Goal: Task Accomplishment & Management: Manage account settings

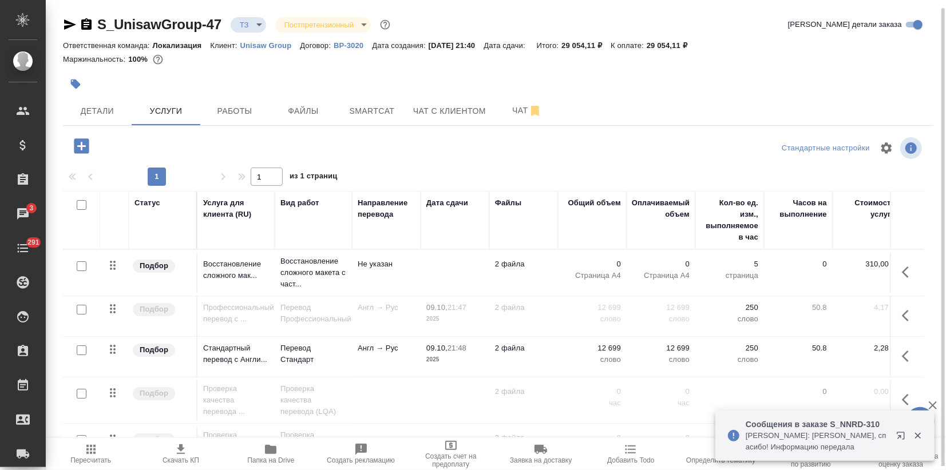
scroll to position [4, 0]
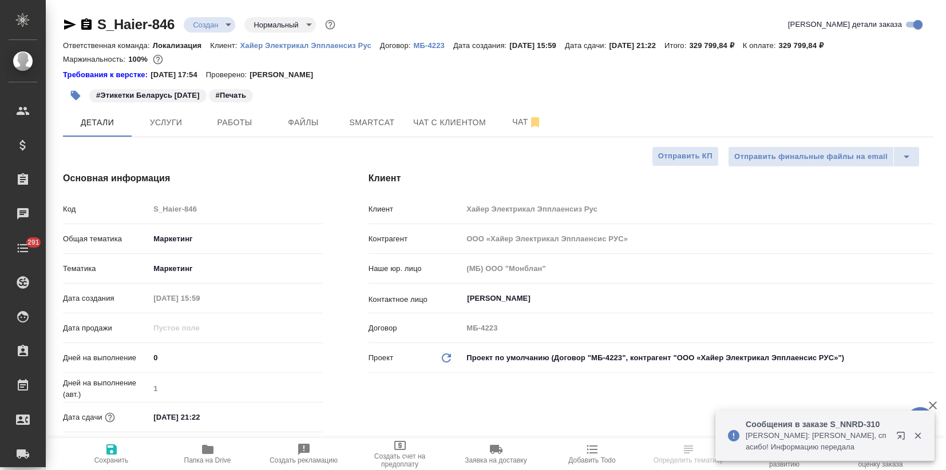
select select "RU"
type input "Загородних Виктория"
type input "Павлова Антонина a.pavlova"
select select "RU"
type textarea "x"
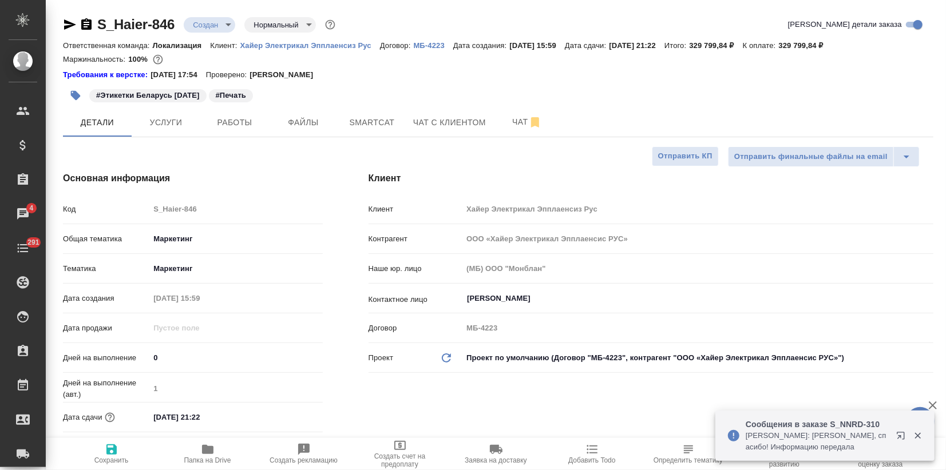
type textarea "x"
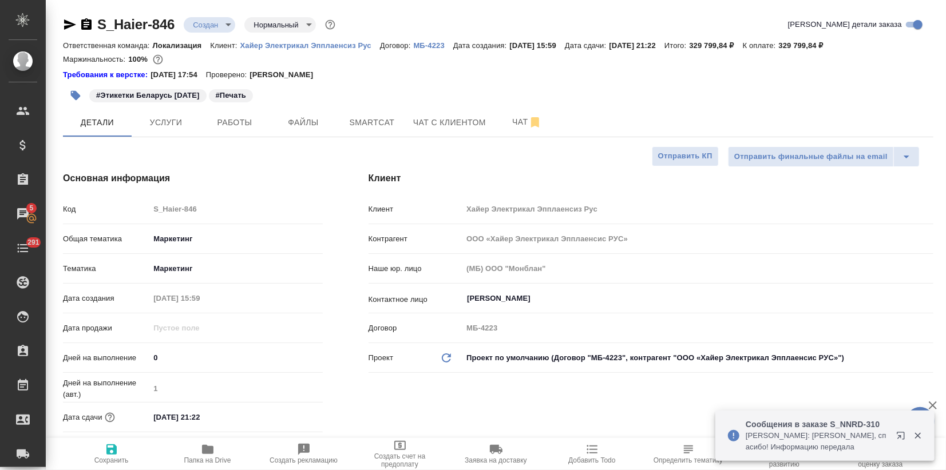
click at [225, 23] on body "🙏 .cls-1 fill:#fff; AWATERA Zagorodnikh Viktoria Клиенты Спецификации Заказы 5 …" at bounding box center [473, 235] width 946 height 470
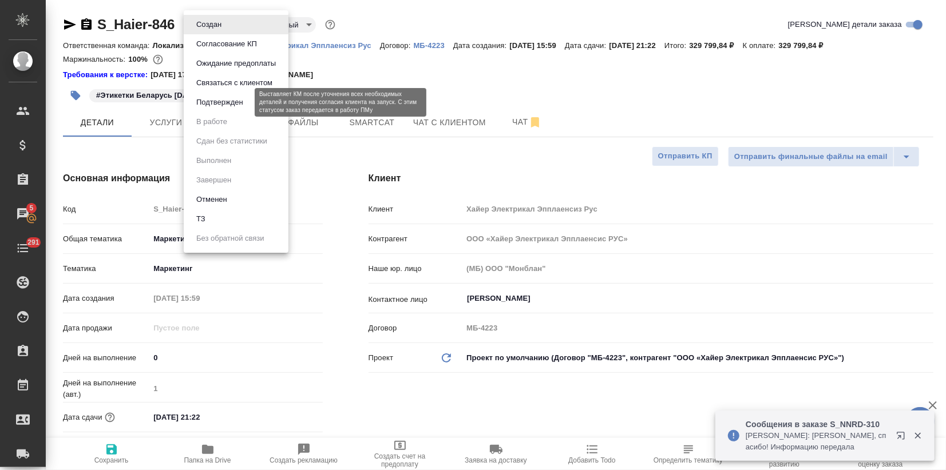
click at [224, 105] on button "Подтвержден" at bounding box center [220, 102] width 54 height 13
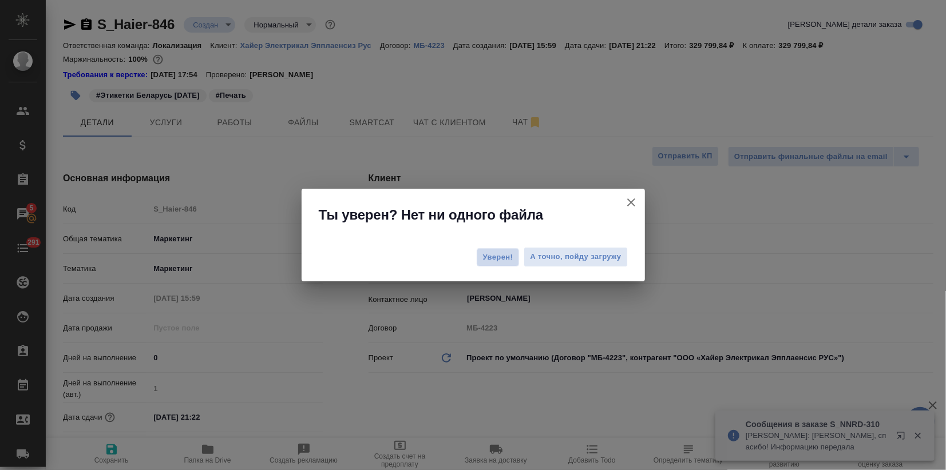
click at [501, 262] on span "Уверен!" at bounding box center [498, 257] width 30 height 11
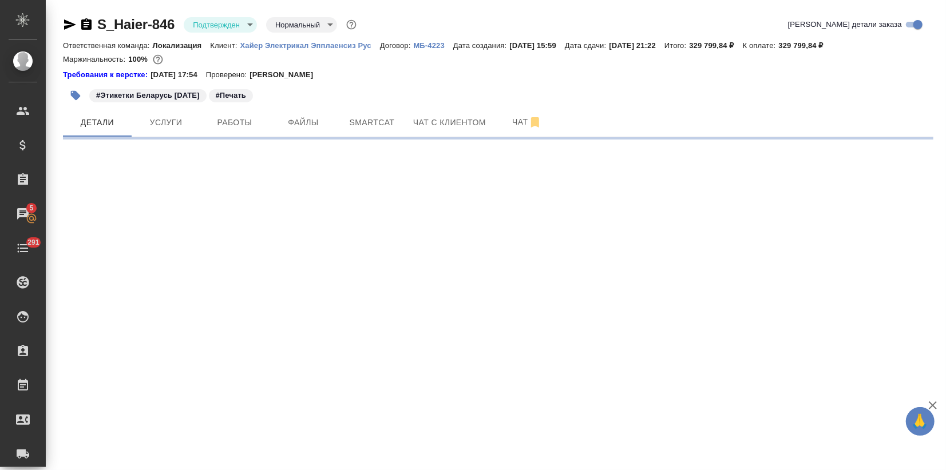
select select "RU"
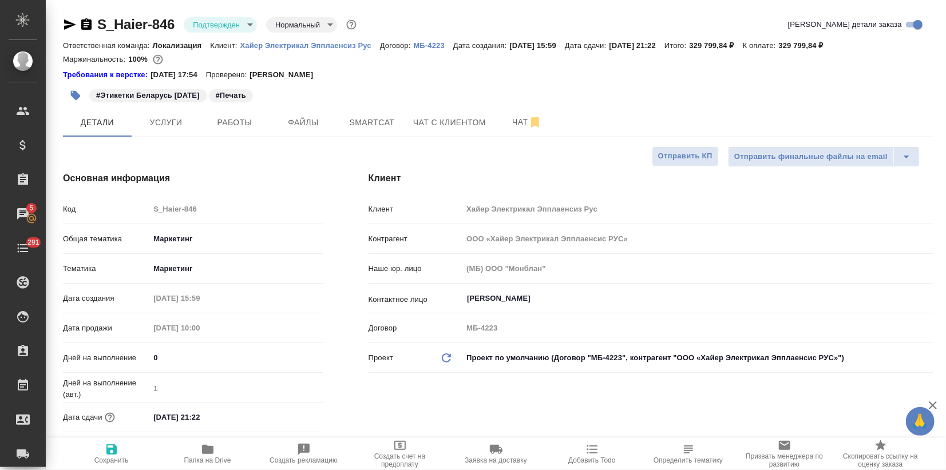
type textarea "x"
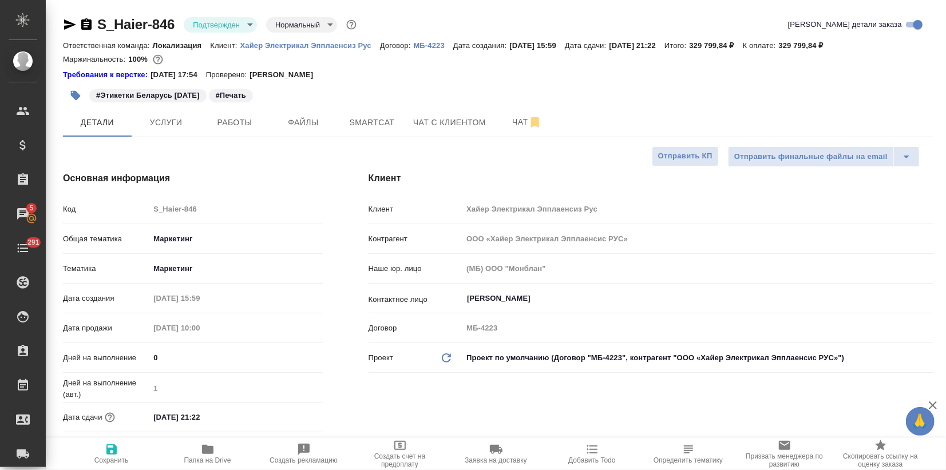
type textarea "x"
click at [235, 17] on body "🙏 .cls-1 fill:#fff; AWATERA Zagorodnikh Viktoria Клиенты Спецификации Заказы 5 …" at bounding box center [473, 235] width 946 height 470
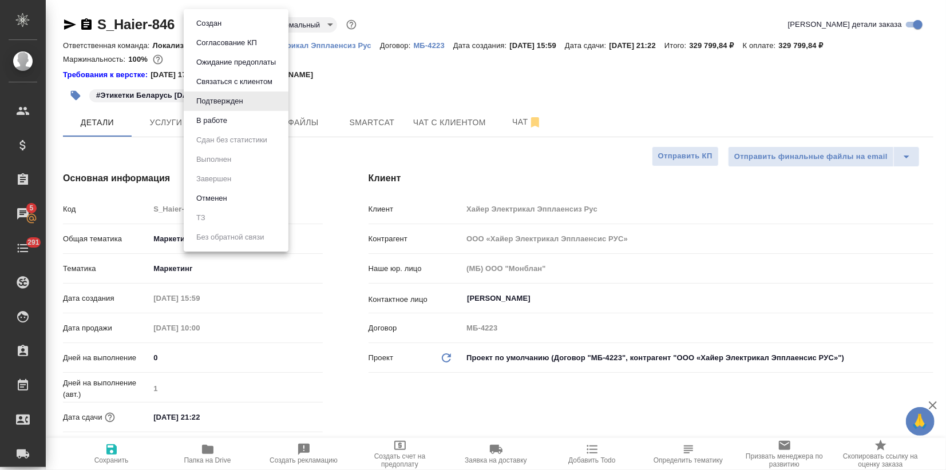
click at [235, 115] on li "В работе" at bounding box center [236, 120] width 105 height 19
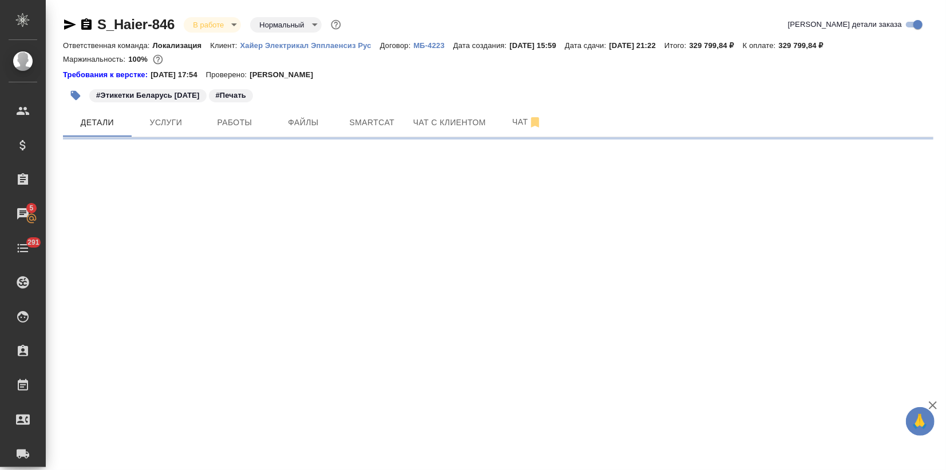
select select "RU"
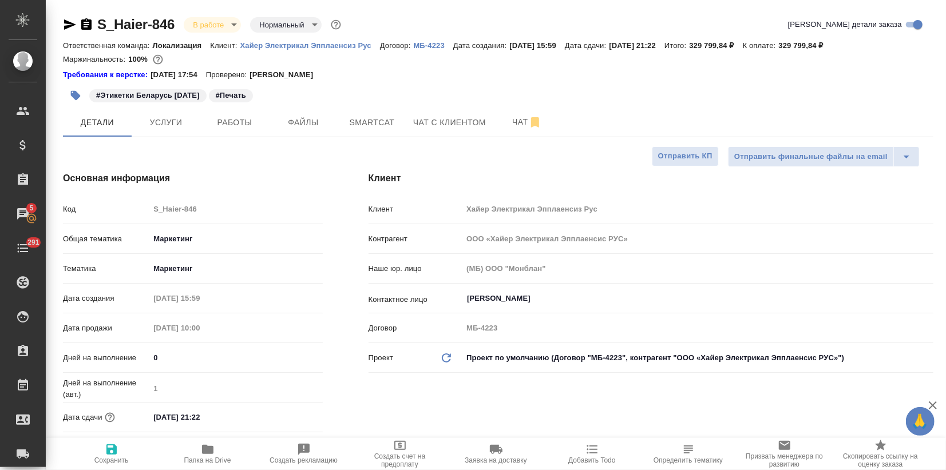
type textarea "x"
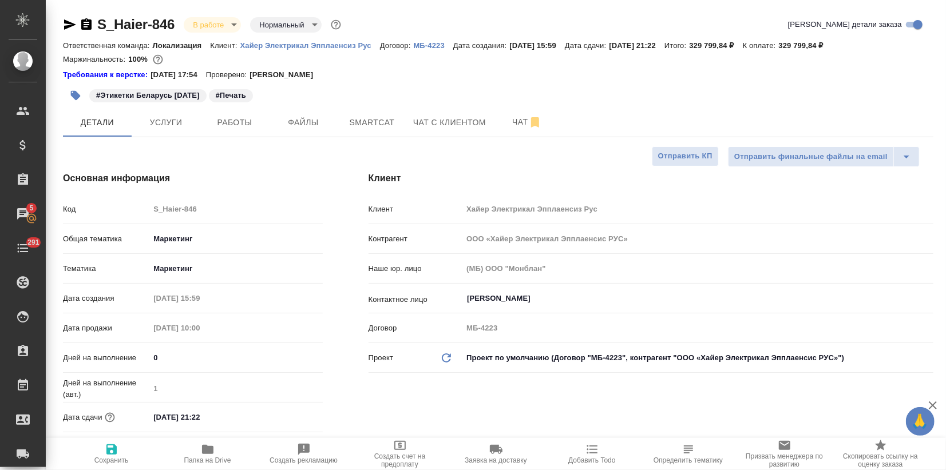
type textarea "x"
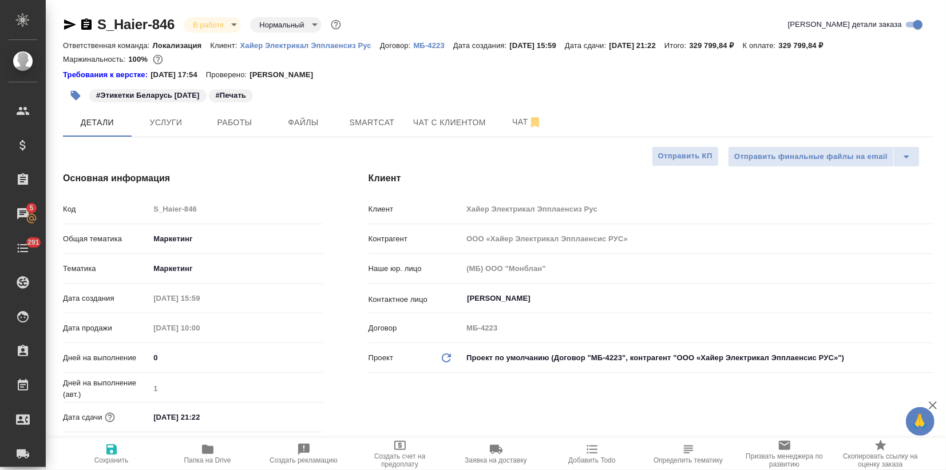
type textarea "x"
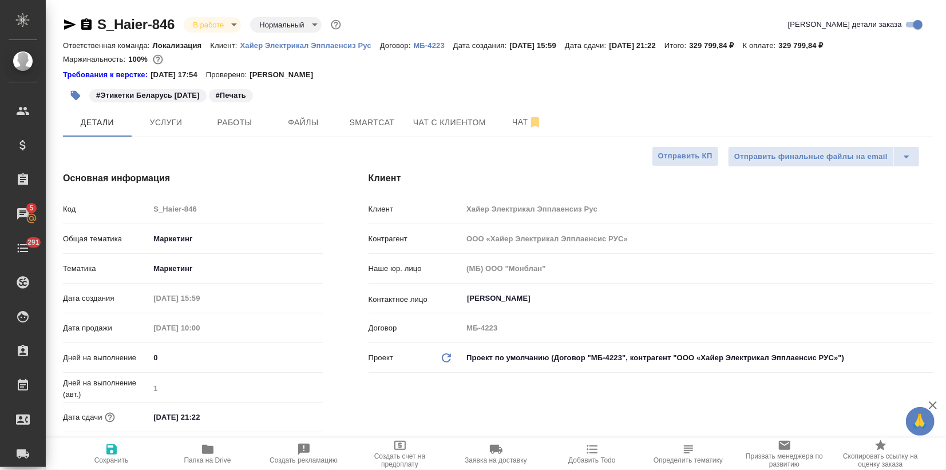
type textarea "x"
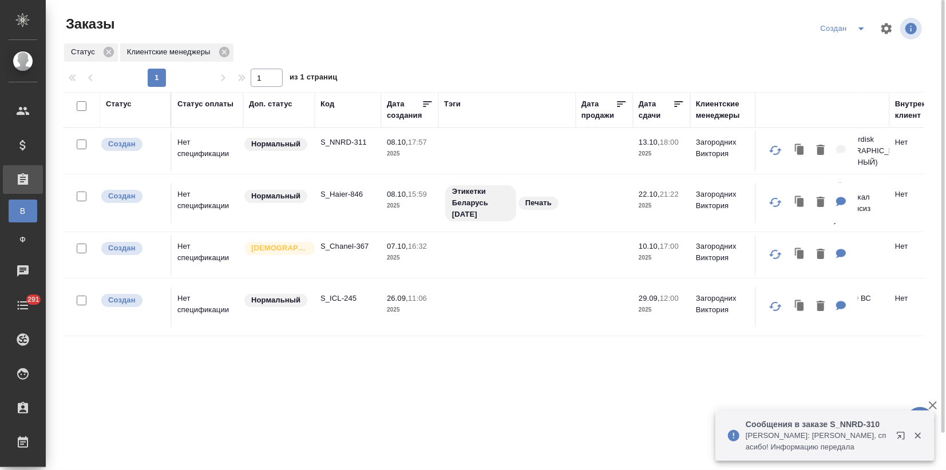
click at [370, 159] on td "S_NNRD-311" at bounding box center [348, 151] width 66 height 40
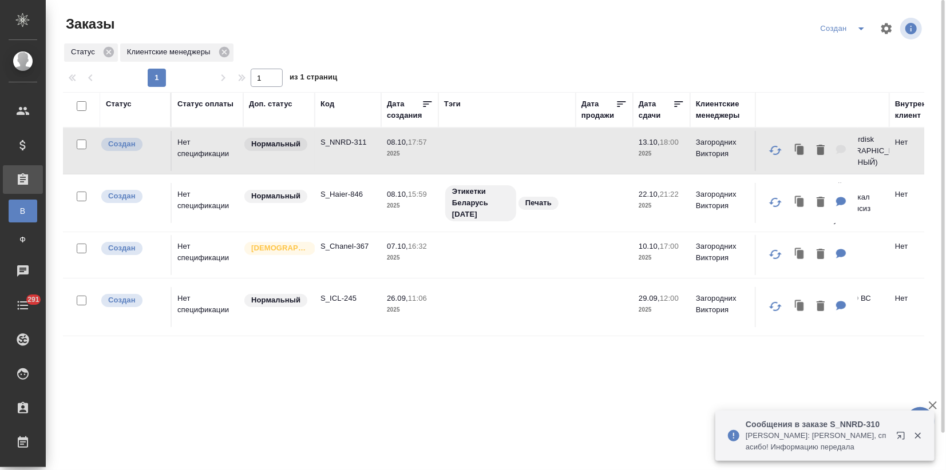
click at [370, 159] on td "S_NNRD-311" at bounding box center [348, 151] width 66 height 40
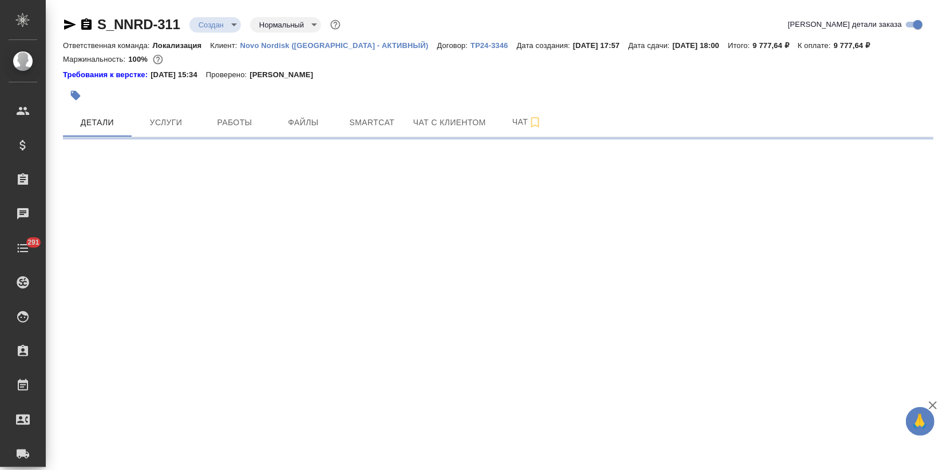
select select "RU"
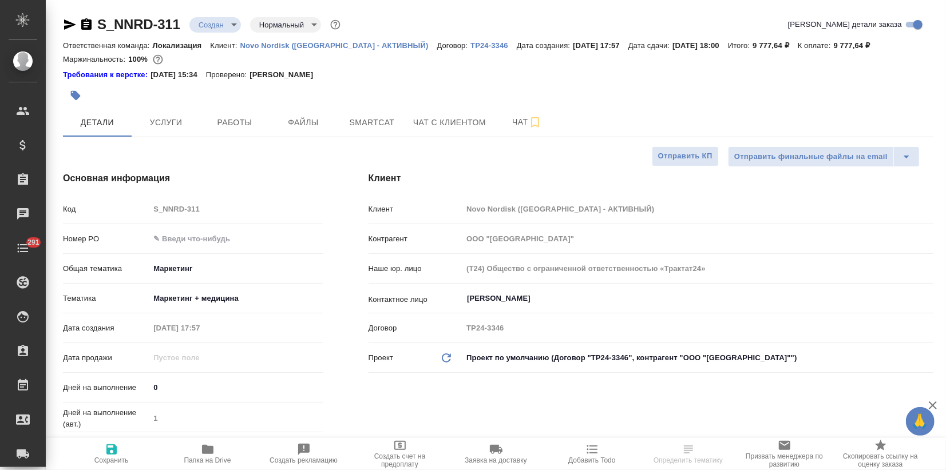
type textarea "x"
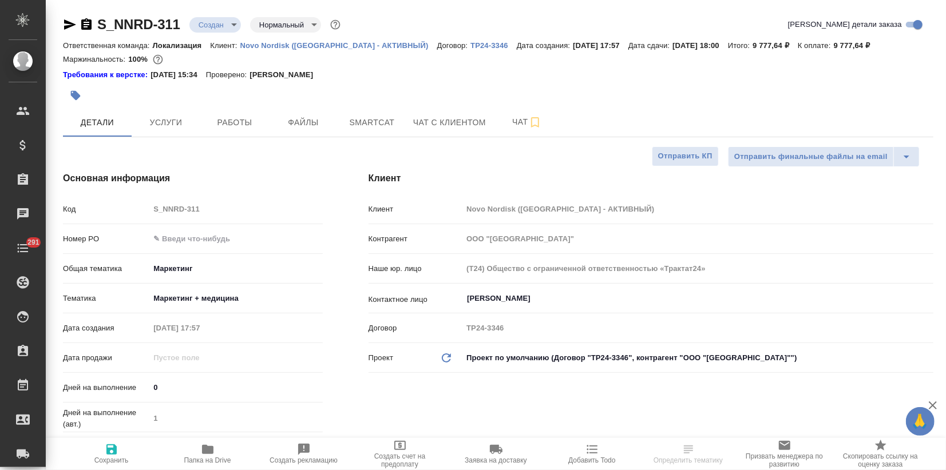
type textarea "x"
click at [202, 237] on input "text" at bounding box center [235, 239] width 173 height 17
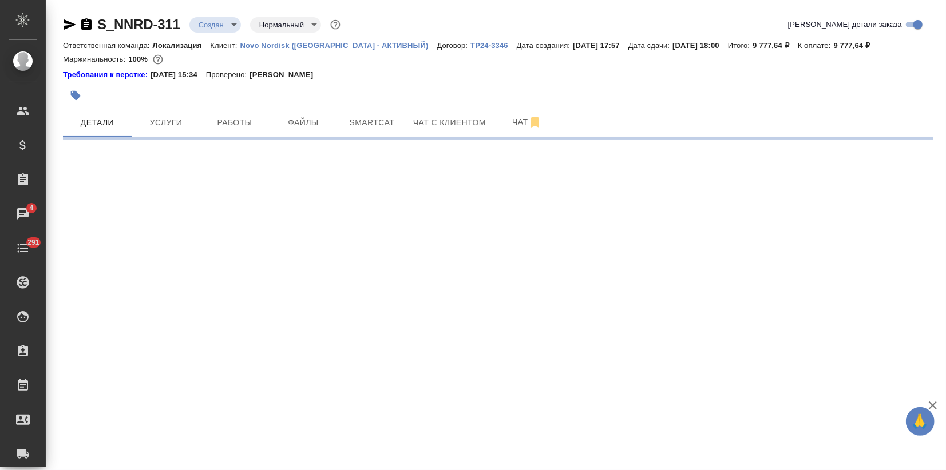
select select "RU"
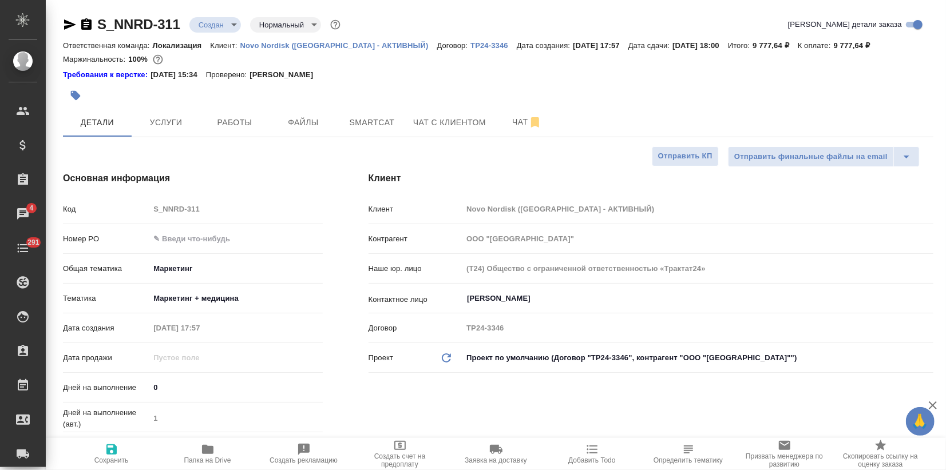
type textarea "x"
click at [205, 244] on input "text" at bounding box center [236, 239] width 172 height 17
type input "?"
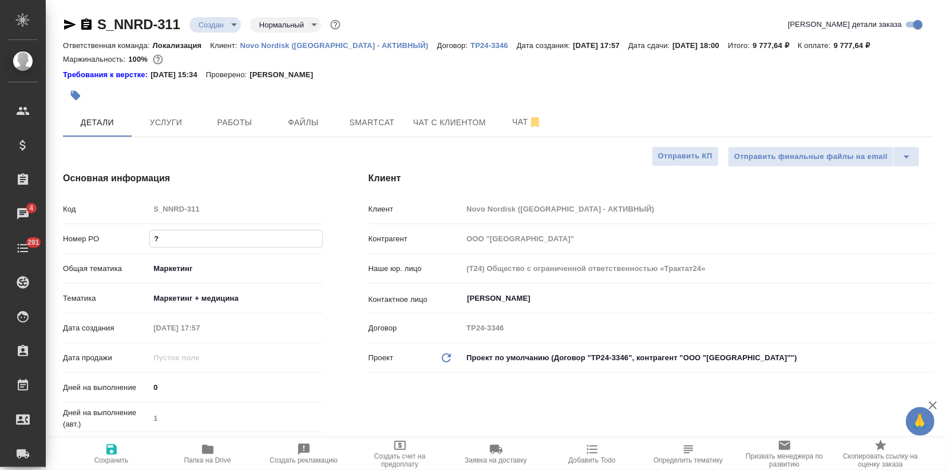
type textarea "x"
click at [109, 455] on icon "button" at bounding box center [112, 450] width 14 height 14
type textarea "x"
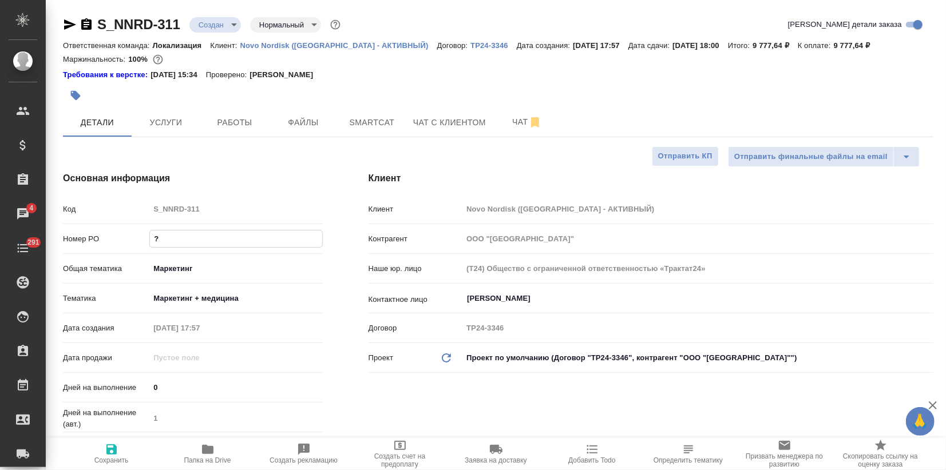
type textarea "x"
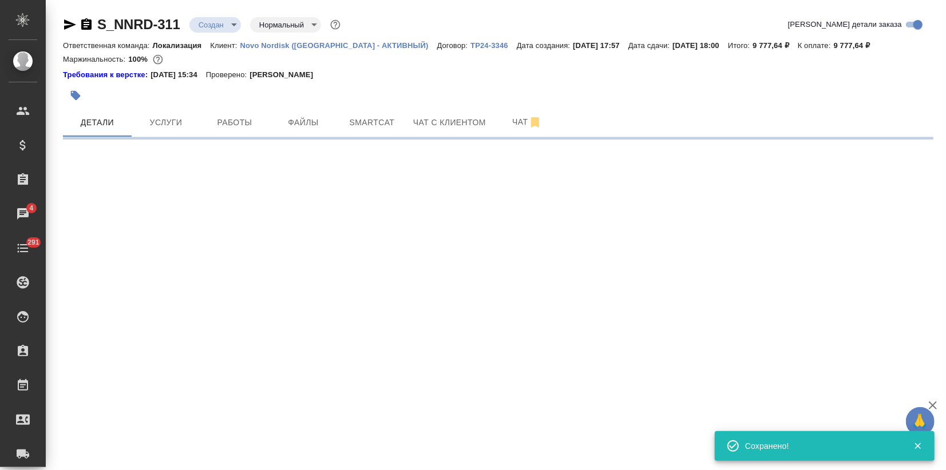
select select "RU"
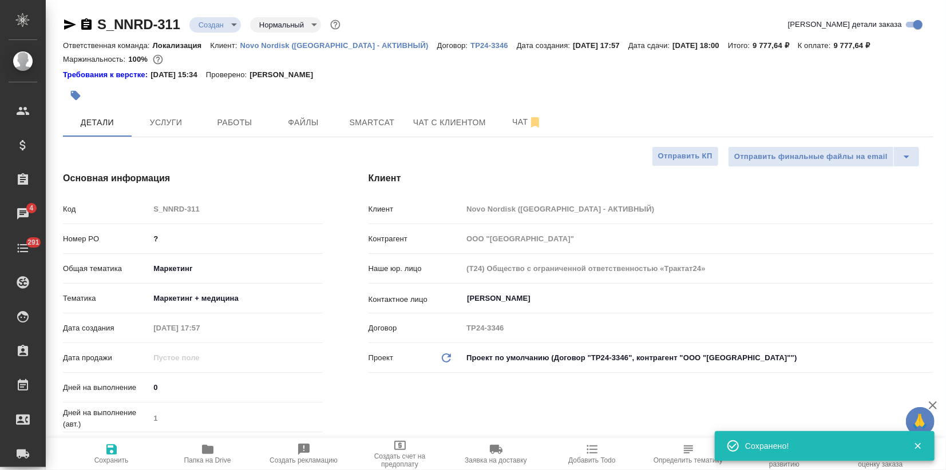
type textarea "x"
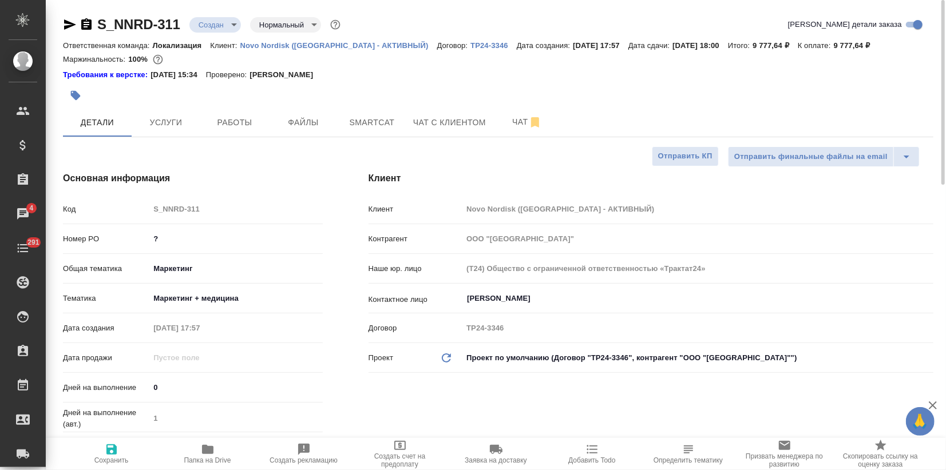
click at [231, 30] on body "🙏 .cls-1 fill:#fff; AWATERA Zagorodnikh Viktoria Клиенты Спецификации Заказы 4 …" at bounding box center [473, 235] width 946 height 470
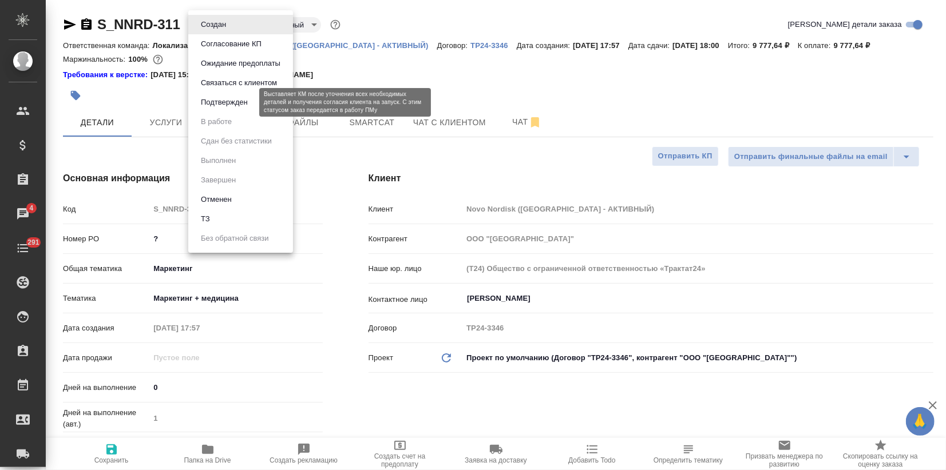
click at [231, 105] on button "Подтвержден" at bounding box center [224, 102] width 54 height 13
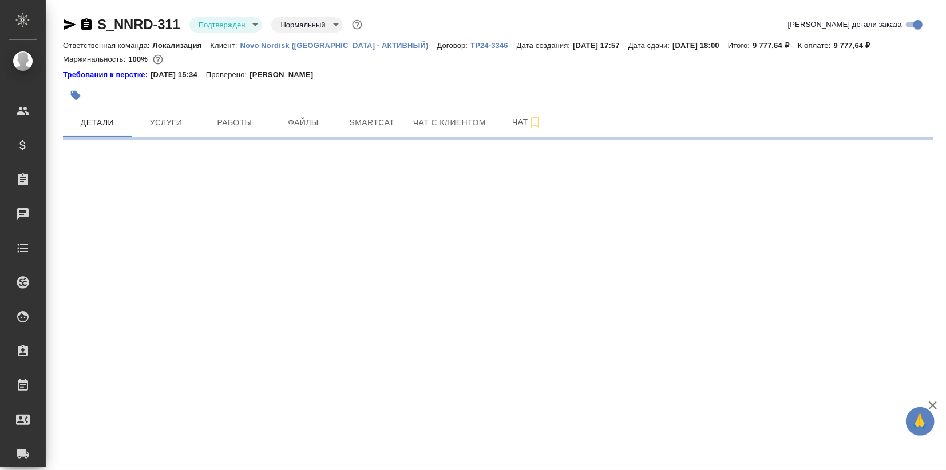
select select "RU"
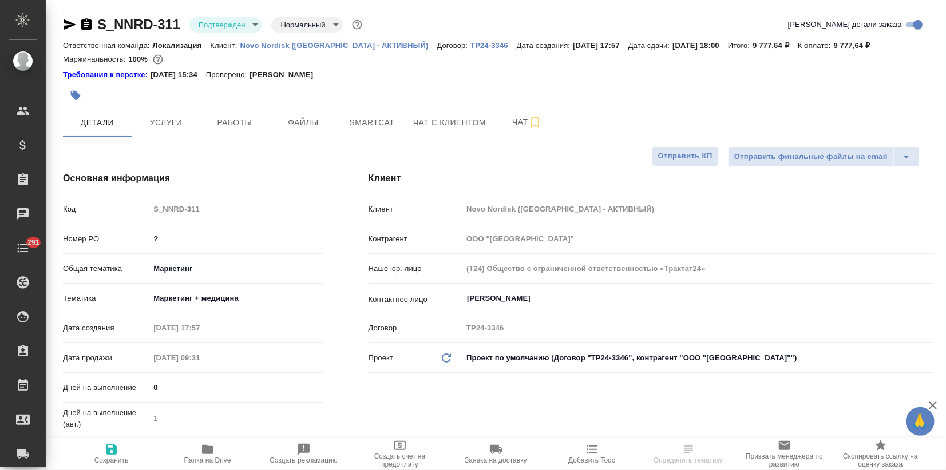
type textarea "x"
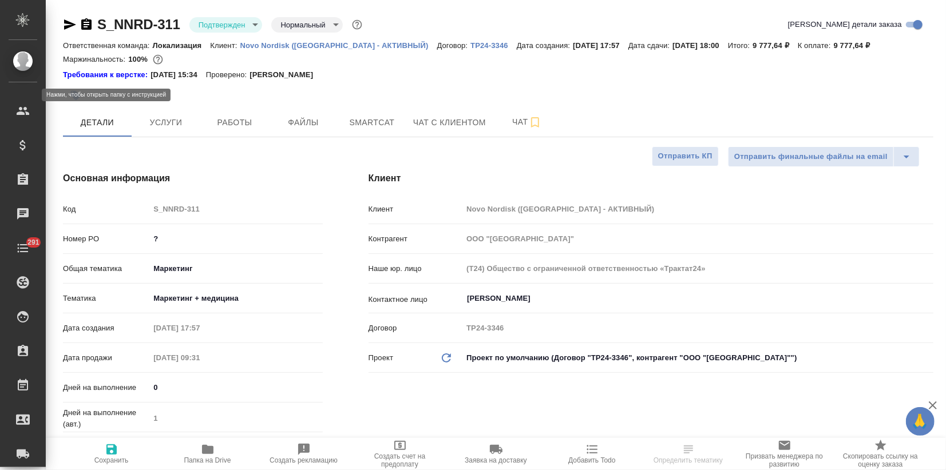
type textarea "x"
click at [67, 23] on icon "button" at bounding box center [70, 25] width 14 height 14
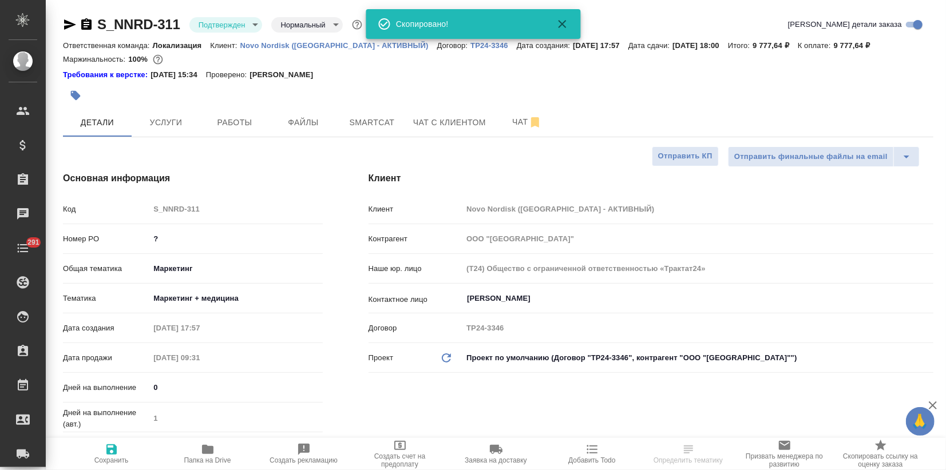
type textarea "x"
select select "RU"
type textarea "x"
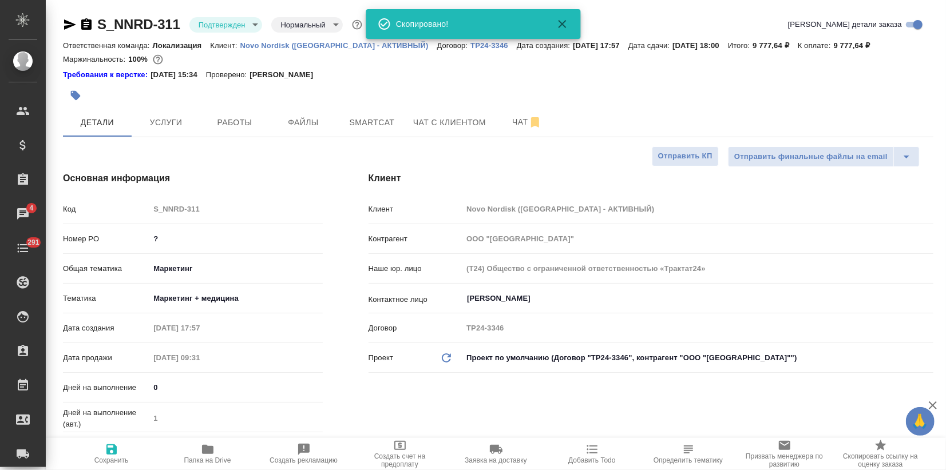
type textarea "x"
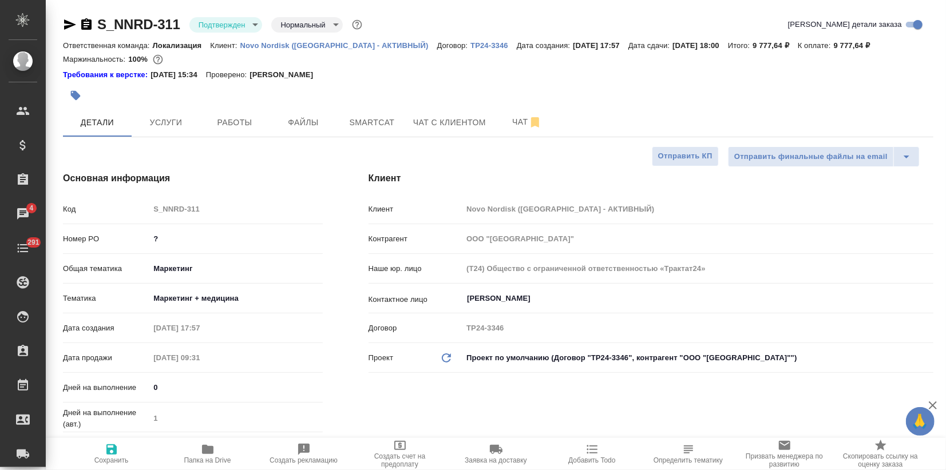
type textarea "x"
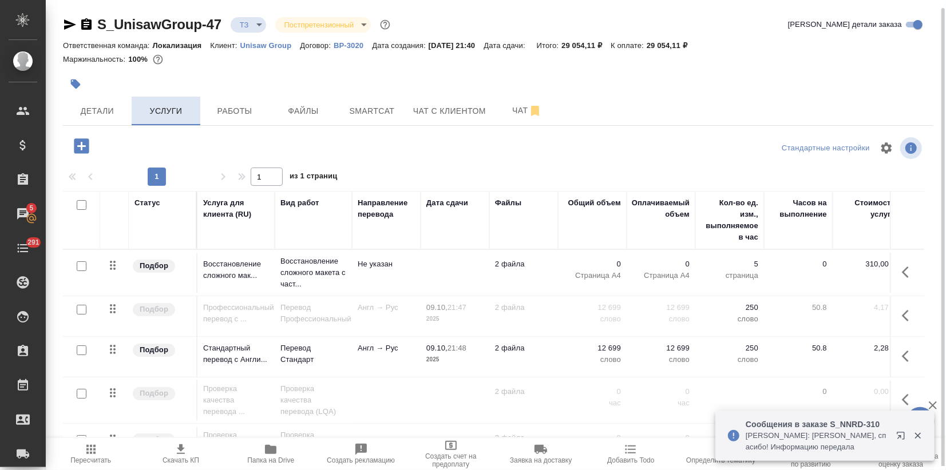
scroll to position [4, 0]
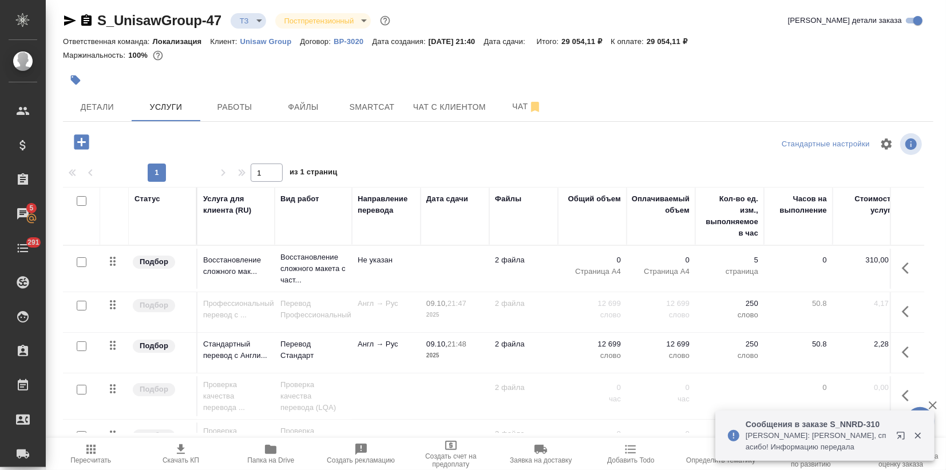
click at [901, 431] on icon "button" at bounding box center [903, 438] width 14 height 14
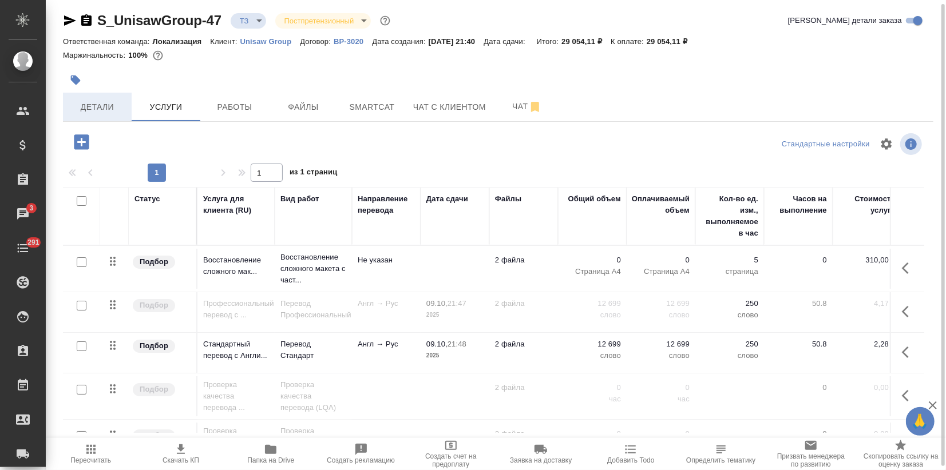
click at [121, 112] on span "Детали" at bounding box center [97, 107] width 55 height 14
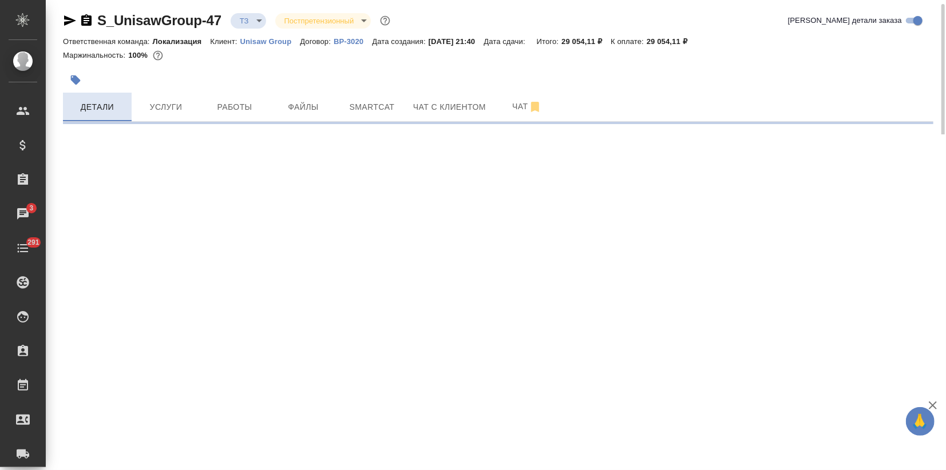
select select "RU"
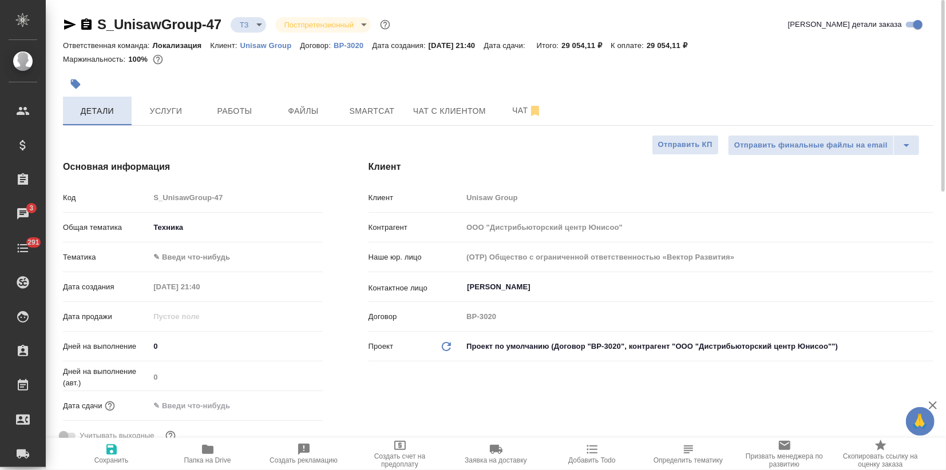
type textarea "x"
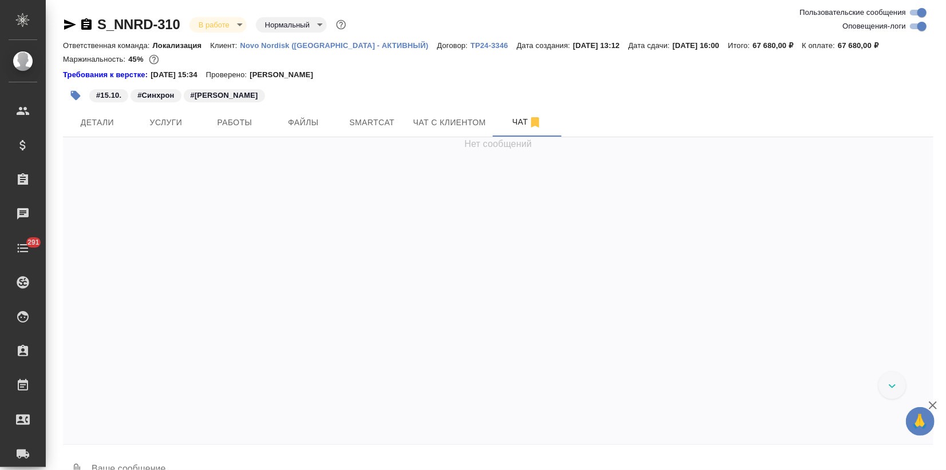
scroll to position [2882, 0]
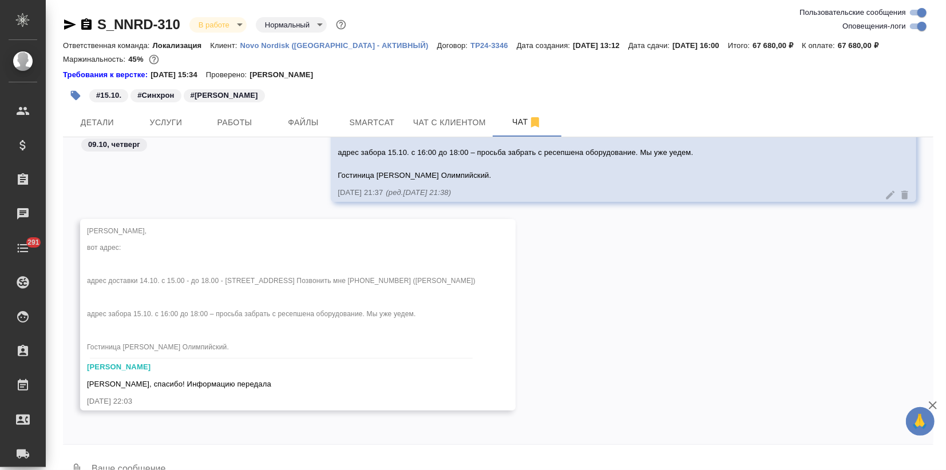
click at [101, 458] on textarea at bounding box center [511, 470] width 843 height 39
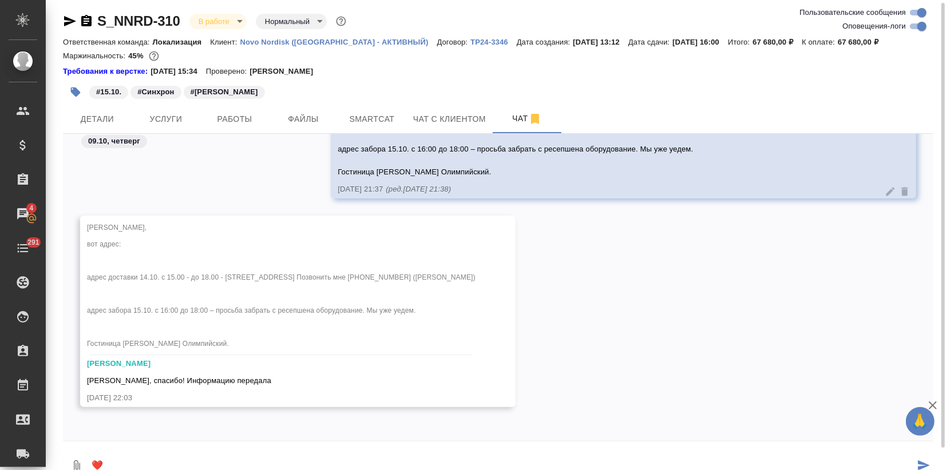
type textarea "❤️"
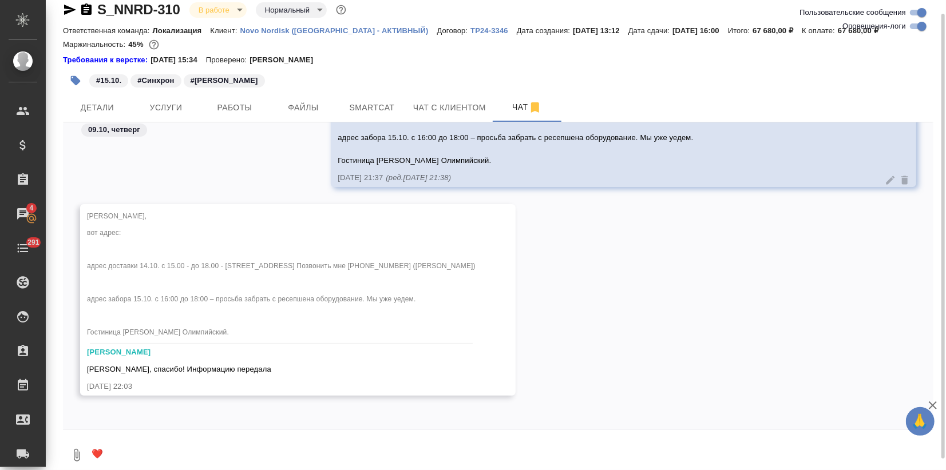
scroll to position [2958, 0]
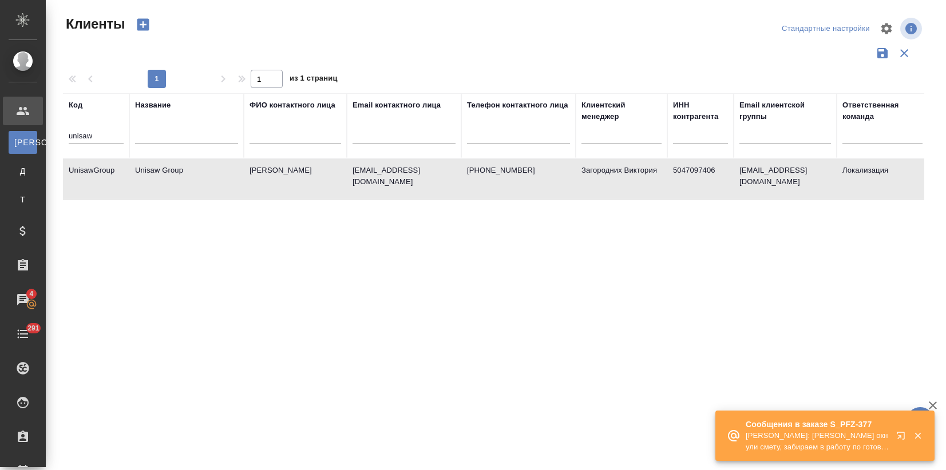
select select "RU"
click at [897, 435] on icon "button" at bounding box center [900, 435] width 7 height 7
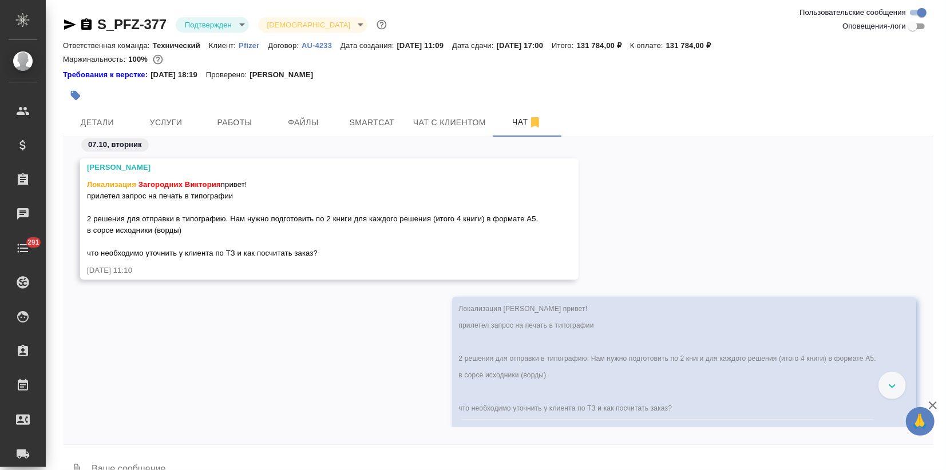
scroll to position [5205, 0]
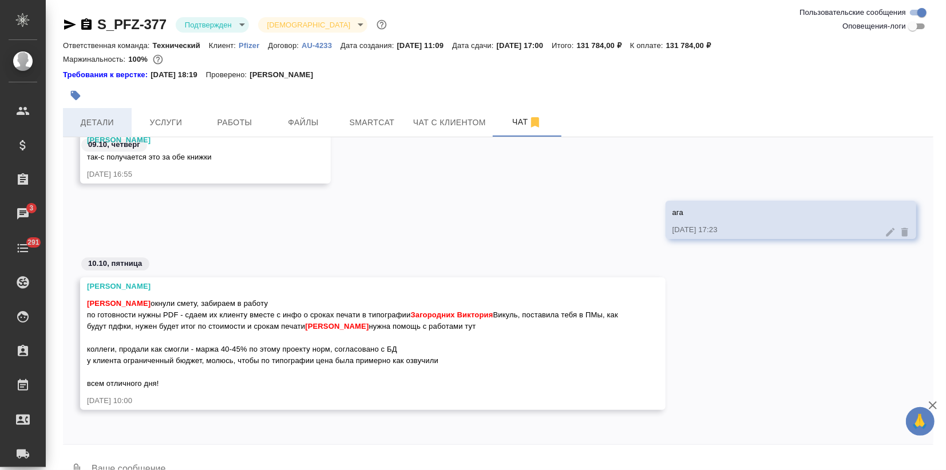
click at [120, 126] on span "Детали" at bounding box center [97, 123] width 55 height 14
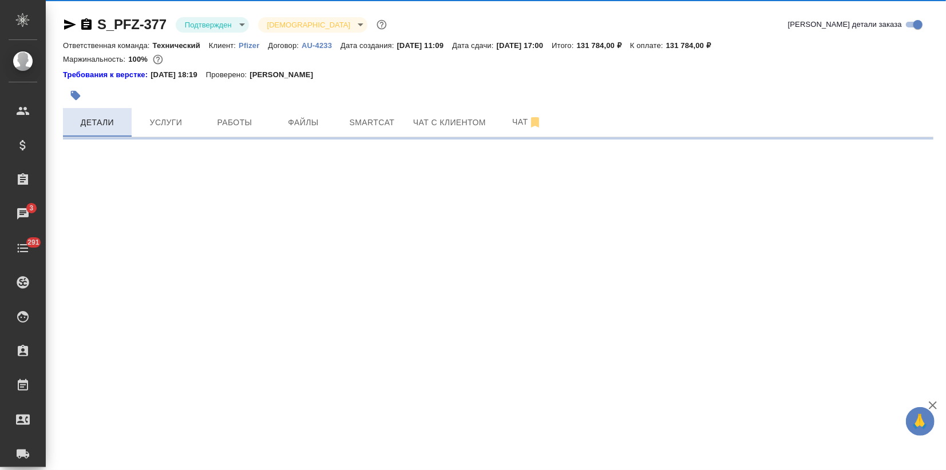
select select "RU"
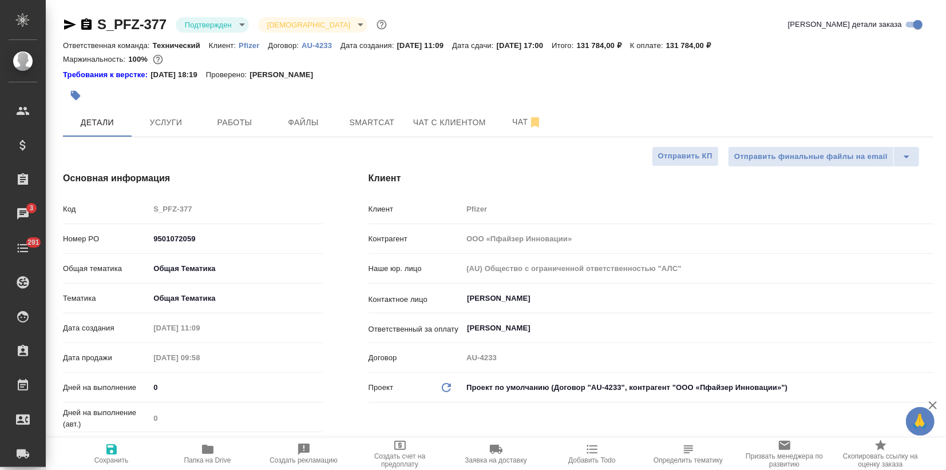
type textarea "x"
click at [201, 128] on button "Работы" at bounding box center [234, 122] width 69 height 29
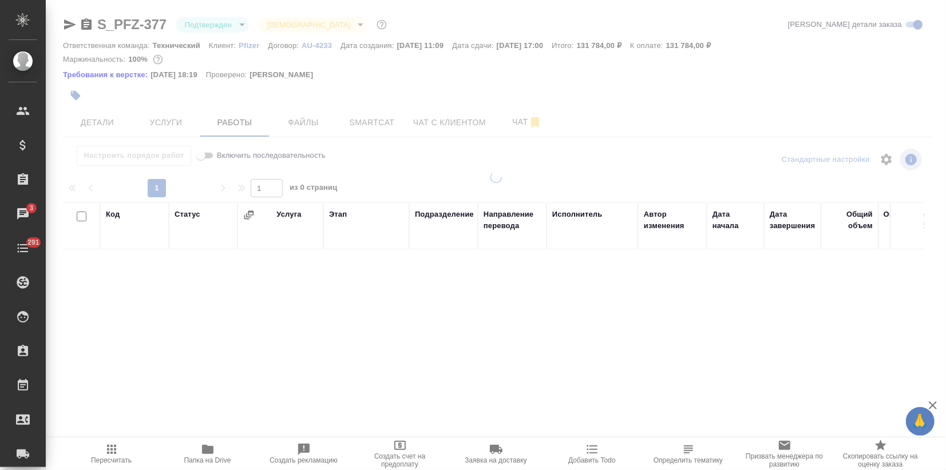
click at [187, 124] on div at bounding box center [496, 235] width 900 height 470
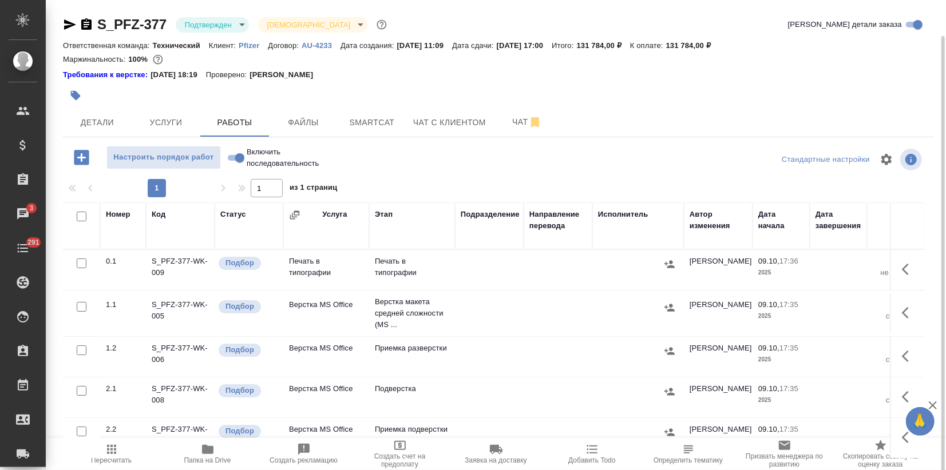
scroll to position [18, 0]
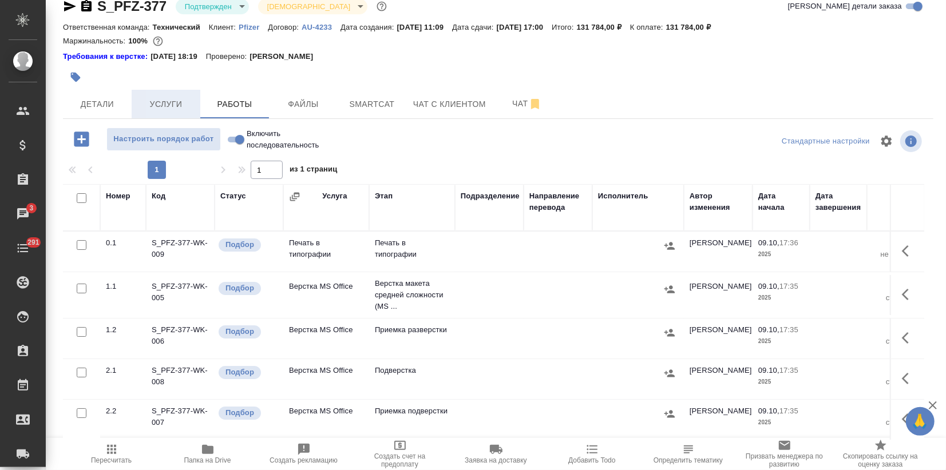
click at [143, 108] on span "Услуги" at bounding box center [165, 104] width 55 height 14
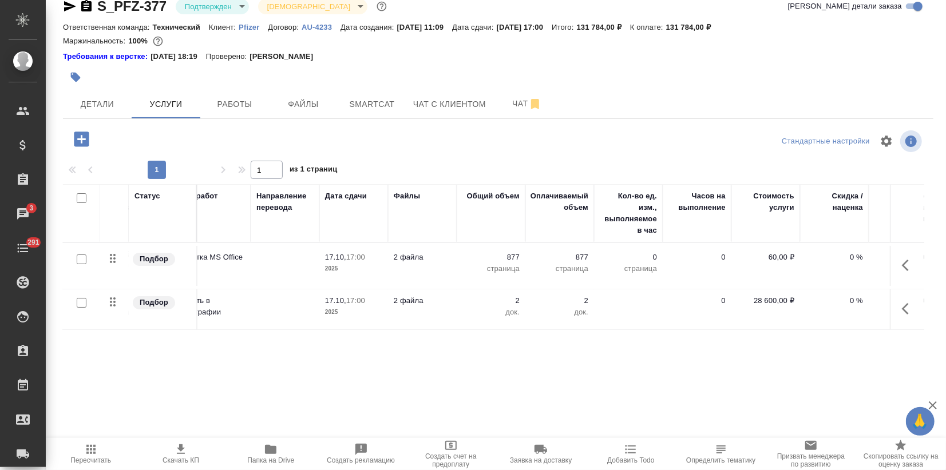
scroll to position [0, 227]
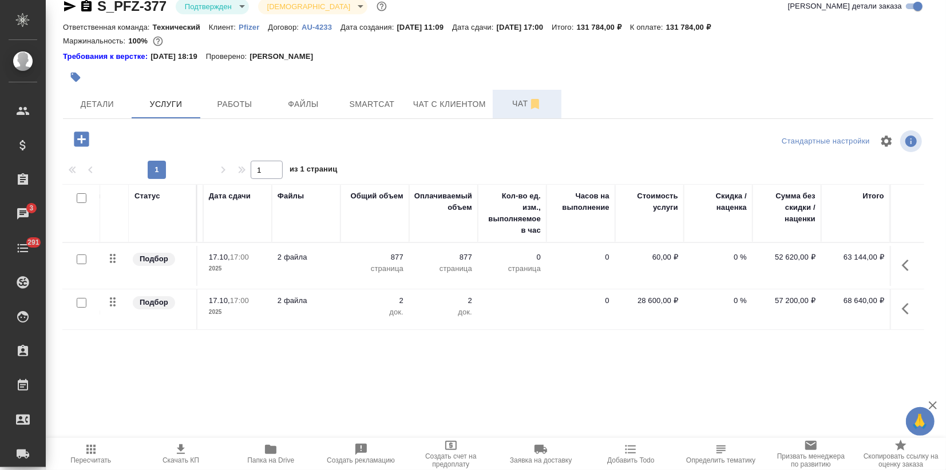
click at [516, 116] on button "Чат" at bounding box center [527, 104] width 69 height 29
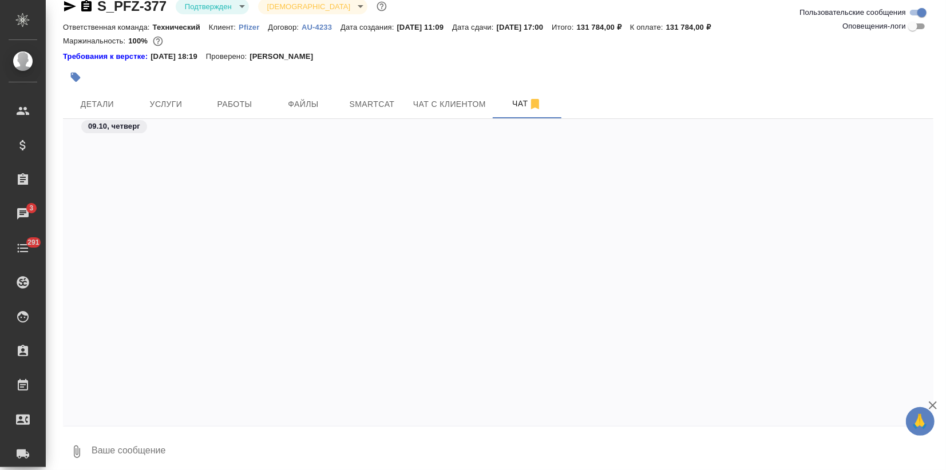
scroll to position [5205, 0]
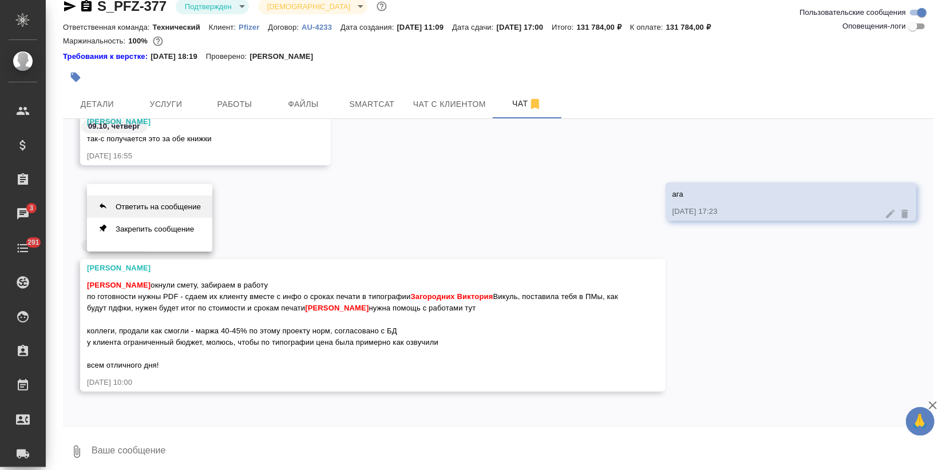
click at [184, 204] on button "Ответить на сообщение" at bounding box center [149, 207] width 125 height 22
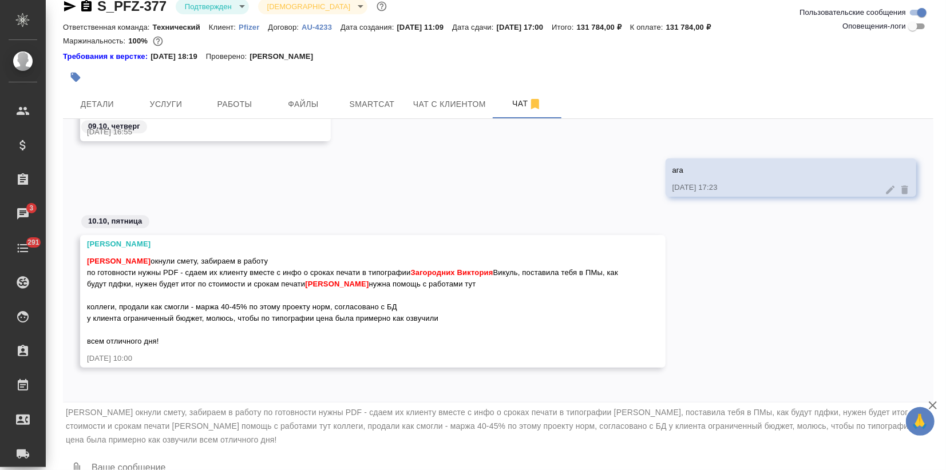
scroll to position [5228, 0]
click at [153, 459] on textarea at bounding box center [511, 469] width 843 height 39
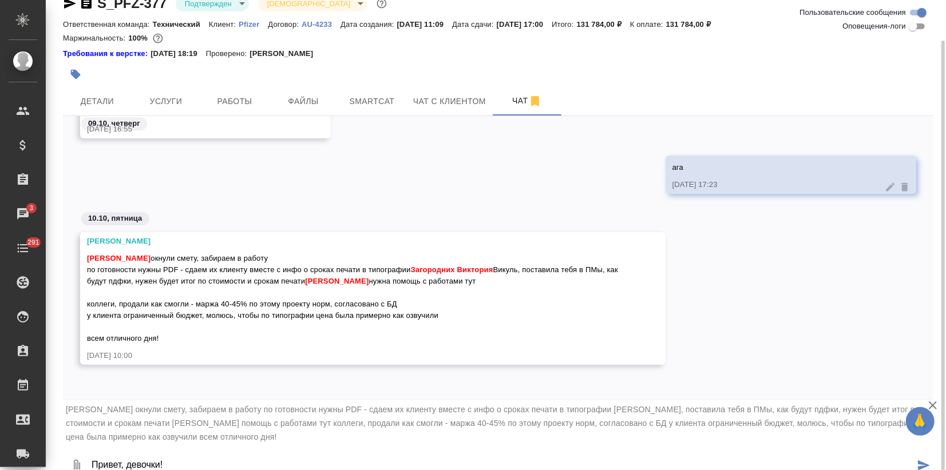
scroll to position [32, 0]
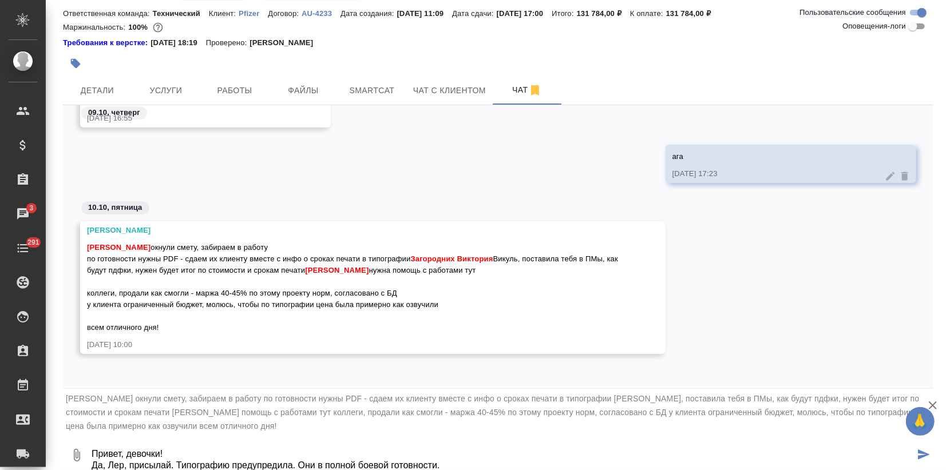
type textarea "Привет, девочки! Да, Лер, присылай. Типографию предупредила. Они в полной боево…"
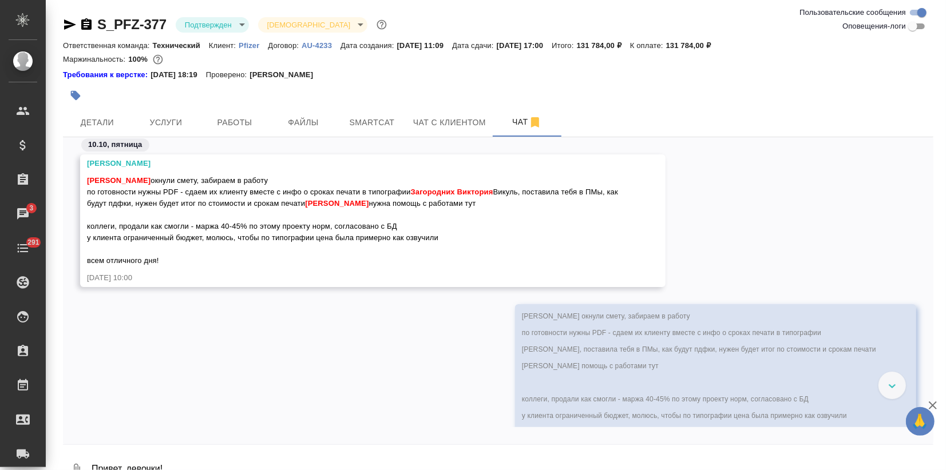
scroll to position [5364, 0]
